Goal: Transaction & Acquisition: Subscribe to service/newsletter

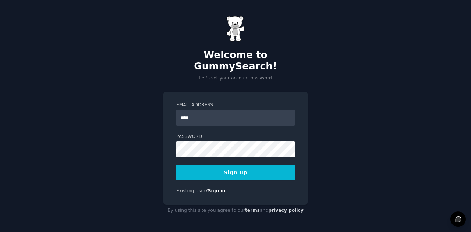
type input "**********"
click at [196, 168] on button "Sign up" at bounding box center [235, 172] width 118 height 15
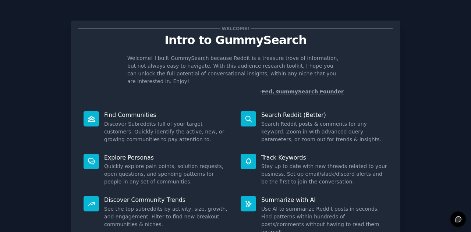
scroll to position [55, 0]
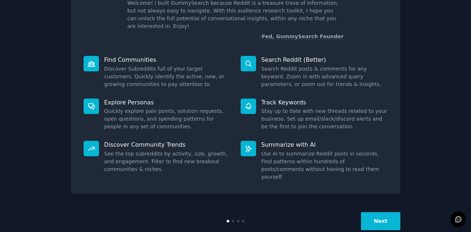
click at [379, 212] on button "Next" at bounding box center [380, 221] width 39 height 18
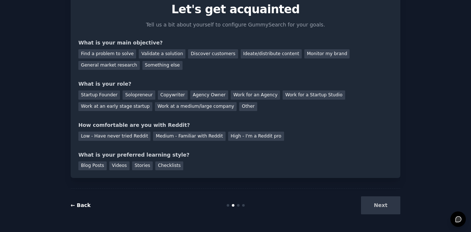
click at [78, 205] on link "← Back" at bounding box center [81, 205] width 20 height 6
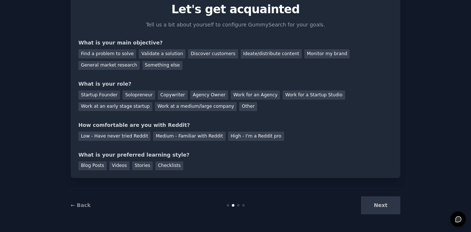
click at [385, 201] on div "Next" at bounding box center [345, 205] width 110 height 18
click at [75, 204] on link "← Back" at bounding box center [81, 205] width 20 height 6
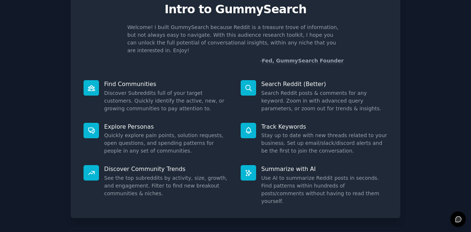
click at [423, 42] on div "Welcome! Intro to GummySearch Welcome! I built GummySearch because Reddit is a …" at bounding box center [235, 120] width 450 height 283
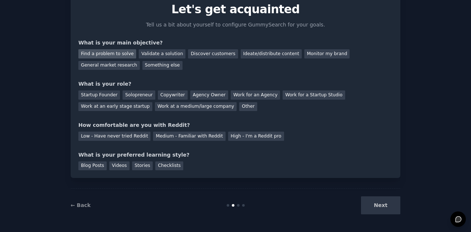
click at [116, 51] on div "Find a problem to solve" at bounding box center [107, 53] width 58 height 9
click at [152, 54] on div "Validate a solution" at bounding box center [162, 53] width 47 height 9
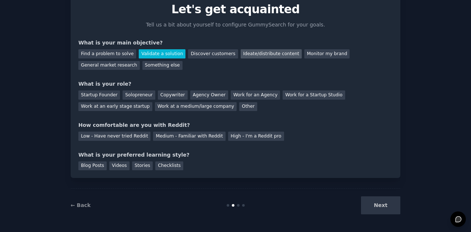
click at [258, 53] on div "Ideate/distribute content" at bounding box center [270, 53] width 61 height 9
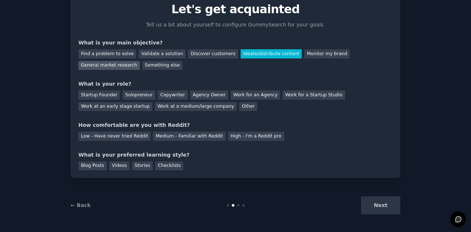
click at [140, 61] on div "General market research" at bounding box center [108, 65] width 61 height 9
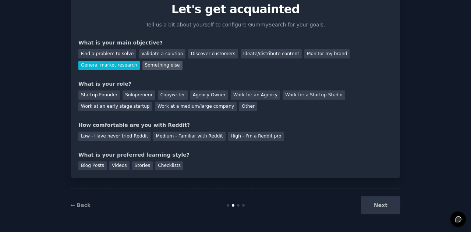
click at [142, 67] on div "Something else" at bounding box center [162, 65] width 40 height 9
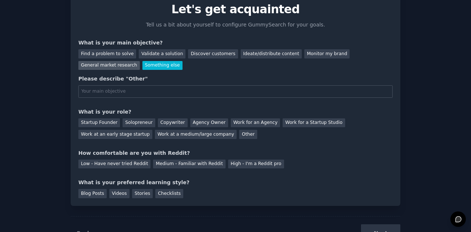
click at [140, 61] on div "General market research" at bounding box center [108, 65] width 61 height 9
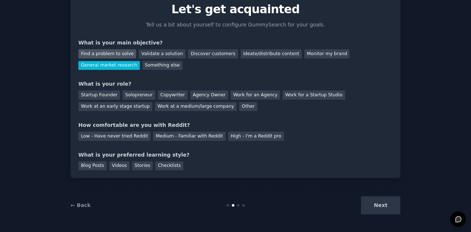
click at [125, 52] on div "Find a problem to solve" at bounding box center [107, 53] width 58 height 9
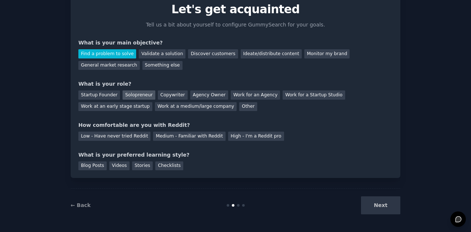
click at [126, 93] on div "Solopreneur" at bounding box center [138, 94] width 32 height 9
click at [189, 136] on div "Medium - Familiar with Reddit" at bounding box center [189, 136] width 72 height 9
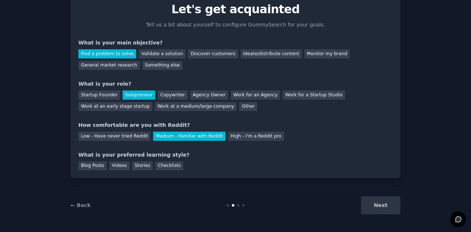
click at [389, 203] on div "Next" at bounding box center [345, 205] width 110 height 18
click at [96, 164] on div "Blog Posts" at bounding box center [92, 165] width 28 height 9
click at [390, 206] on button "Next" at bounding box center [380, 205] width 39 height 18
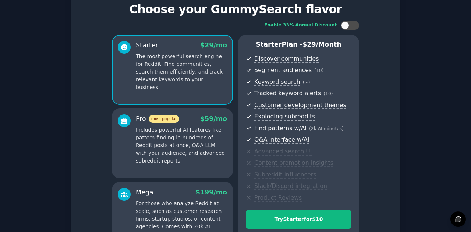
scroll to position [64, 0]
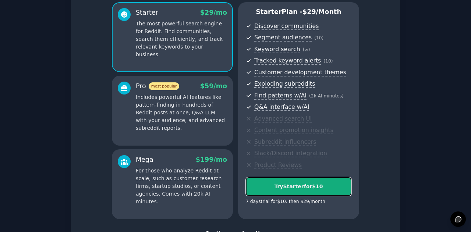
click at [331, 185] on div "Try Starter for $10" at bounding box center [298, 187] width 105 height 8
